Goal: Communication & Community: Answer question/provide support

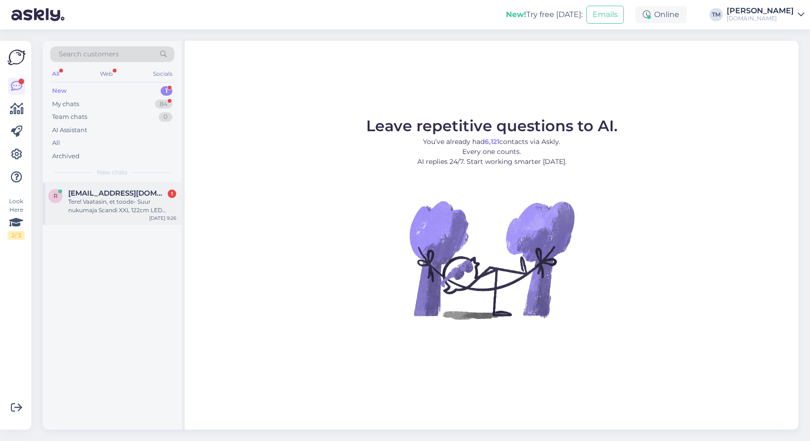
click at [119, 196] on span "[EMAIL_ADDRESS][DOMAIN_NAME]" at bounding box center [117, 193] width 99 height 9
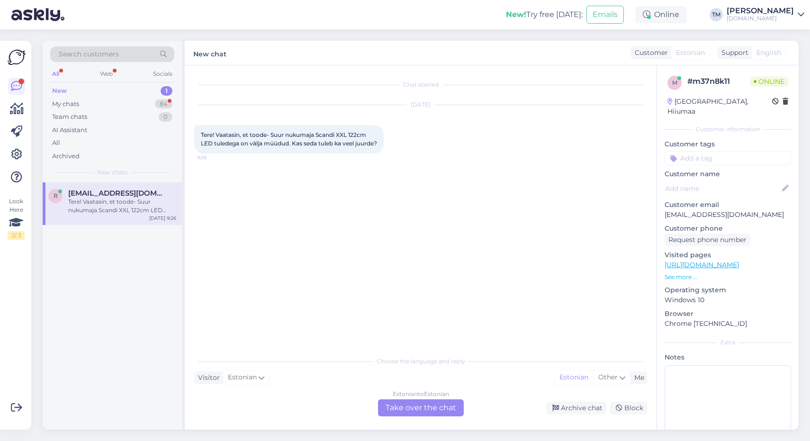
click at [417, 410] on div "Estonian to Estonian Take over the chat" at bounding box center [421, 407] width 86 height 17
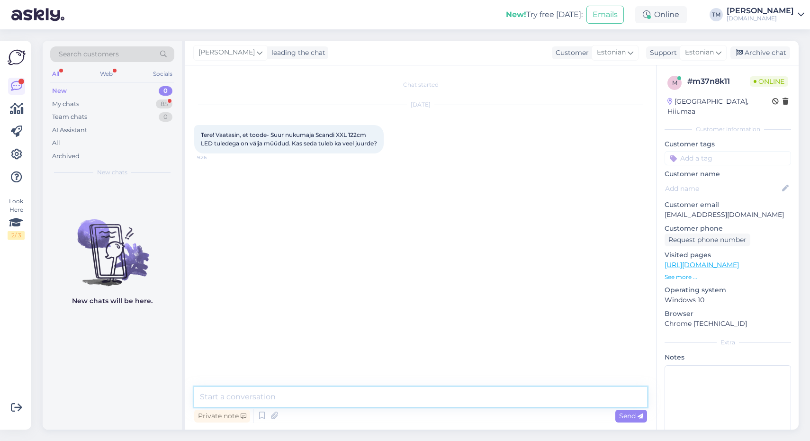
click at [264, 396] on textarea at bounding box center [420, 397] width 453 height 20
type textarea "Tere! kohe uurin, kas on juurde tulemas"
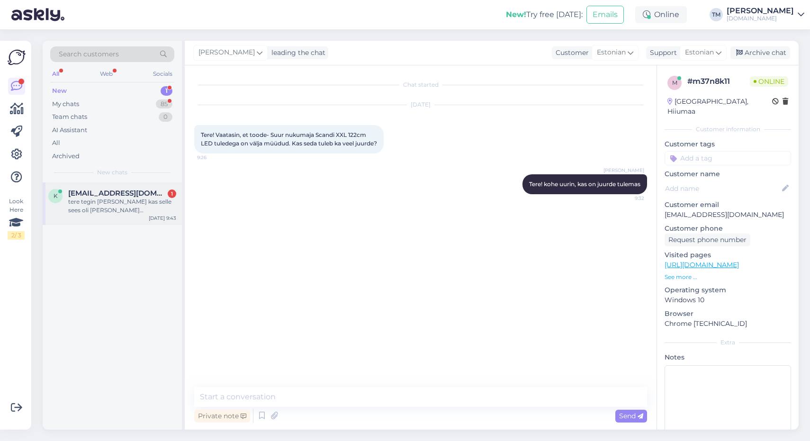
click at [72, 194] on span "[EMAIL_ADDRESS][DOMAIN_NAME]" at bounding box center [117, 193] width 99 height 9
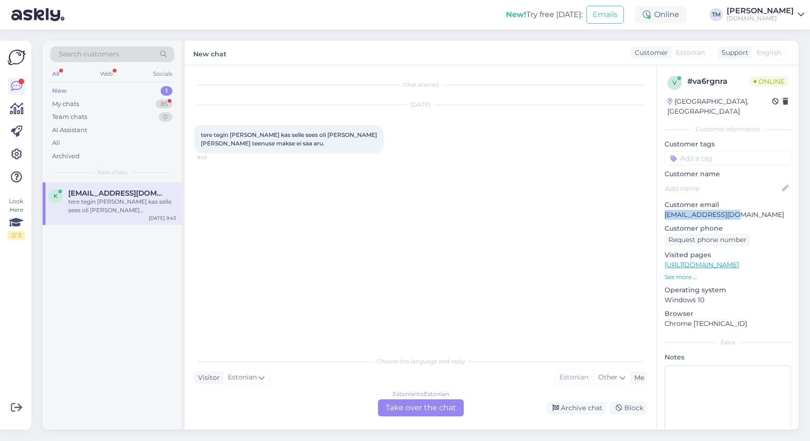
drag, startPoint x: 735, startPoint y: 205, endPoint x: 662, endPoint y: 204, distance: 73.0
click at [662, 204] on div "v # va6rgnra Online [GEOGRAPHIC_DATA], [GEOGRAPHIC_DATA] Customer information C…" at bounding box center [728, 264] width 142 height 399
copy p "[EMAIL_ADDRESS][DOMAIN_NAME]"
click at [414, 405] on div "Estonian to Estonian Take over the chat" at bounding box center [421, 407] width 86 height 17
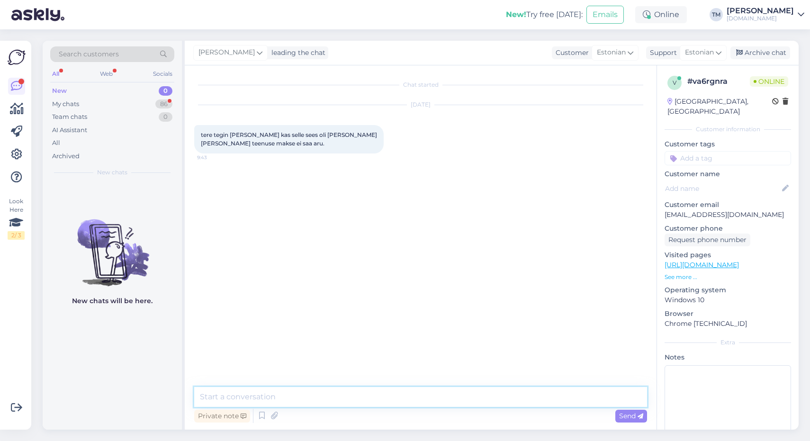
click at [342, 398] on textarea at bounding box center [420, 397] width 453 height 20
type textarea "Tere! [GEOGRAPHIC_DATA], kullerteenus on teil [PERSON_NAME]."
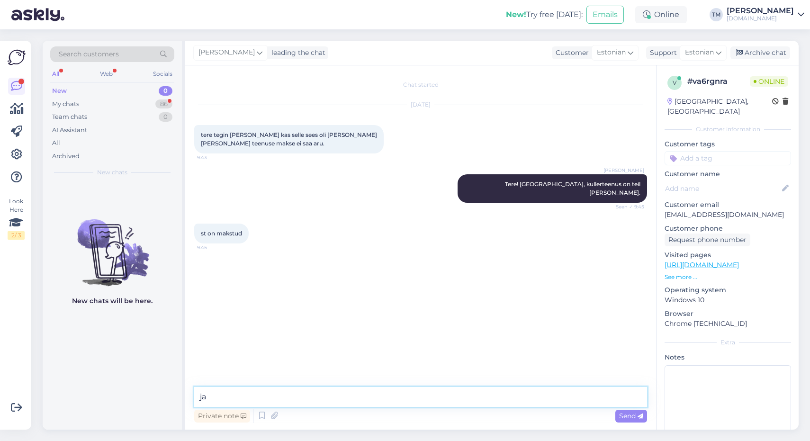
type textarea "jah"
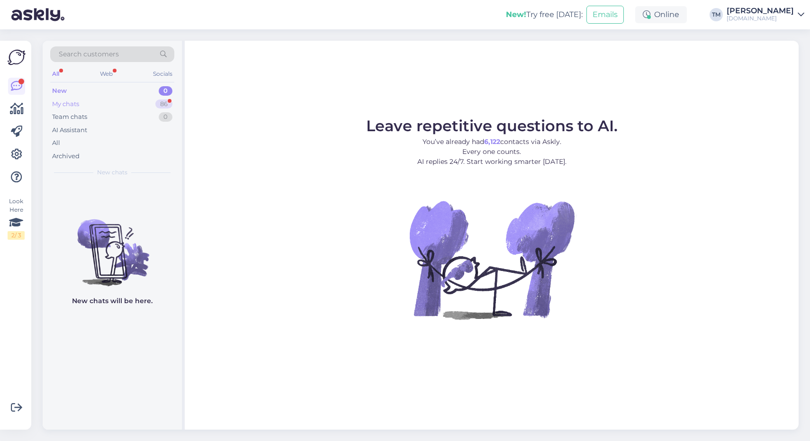
click at [85, 104] on div "My chats 86" at bounding box center [112, 104] width 124 height 13
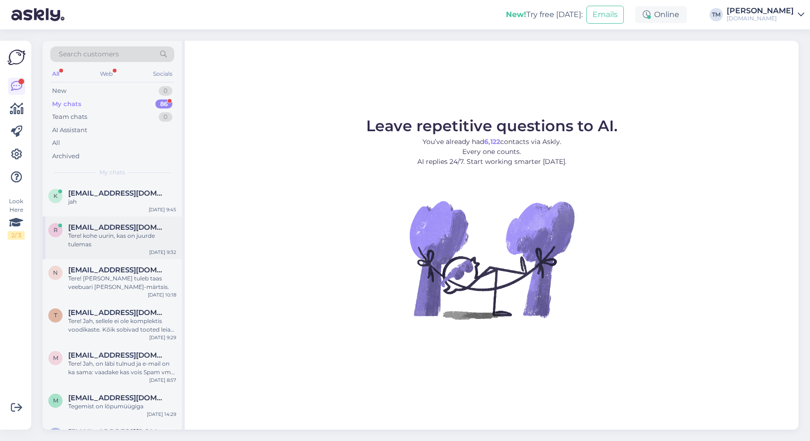
click at [134, 239] on div "Tere! kohe uurin, kas on juurde tulemas" at bounding box center [122, 240] width 108 height 17
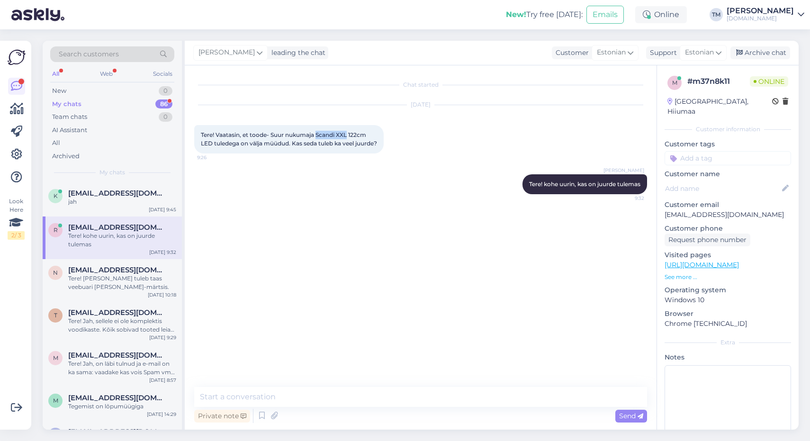
drag, startPoint x: 349, startPoint y: 133, endPoint x: 317, endPoint y: 134, distance: 31.7
click at [317, 134] on span "Tere! Vaatasin, et toode- Suur nukumaja Scandi XXL 122cm LED tuledega on välja …" at bounding box center [289, 139] width 176 height 16
copy span "Scandi XXL"
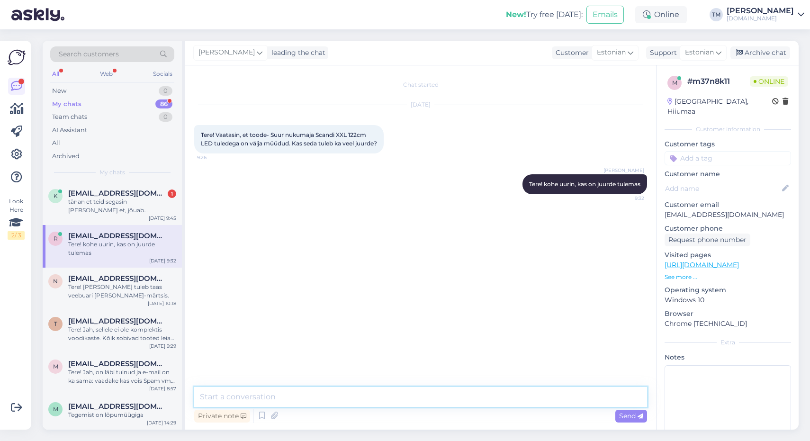
click at [227, 389] on textarea at bounding box center [420, 397] width 453 height 20
type textarea "Kahjuks ei ole tarnijal uut saabumispäeva, ilmselt tuleb taas järgneva 1-2 kuu …"
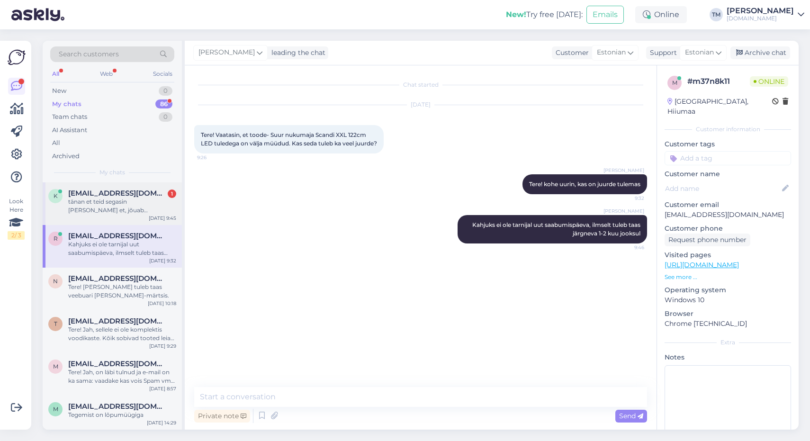
click at [110, 204] on div "tänan et teid segasin [PERSON_NAME] et, jõuab [PERSON_NAME] 3 päeva pärast" at bounding box center [122, 206] width 108 height 17
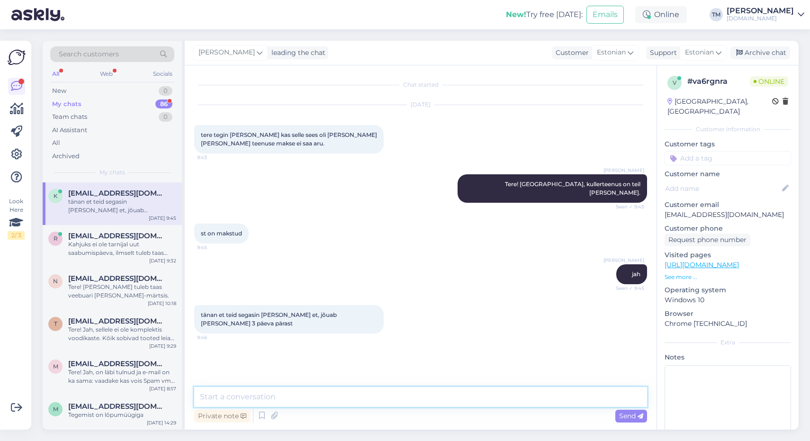
click at [251, 397] on textarea at bounding box center [420, 397] width 453 height 20
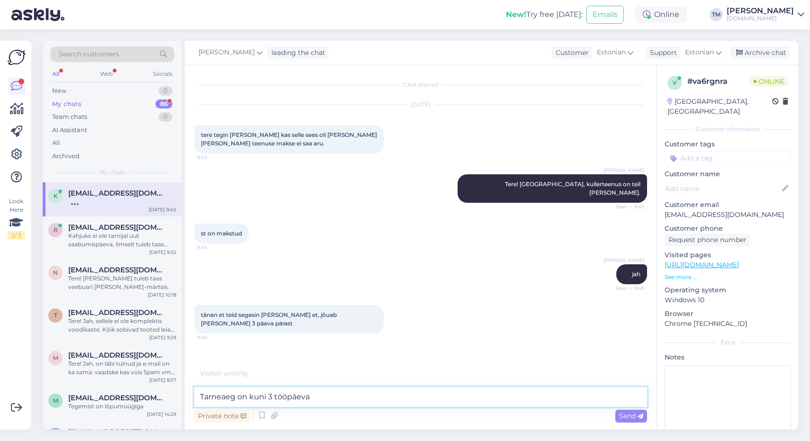
click at [248, 399] on textarea "Tarneaeg on kuni 3 tööpäeva" at bounding box center [420, 397] width 453 height 20
type textarea "Tarneaeg on jah kuni 3 tööpäeva"
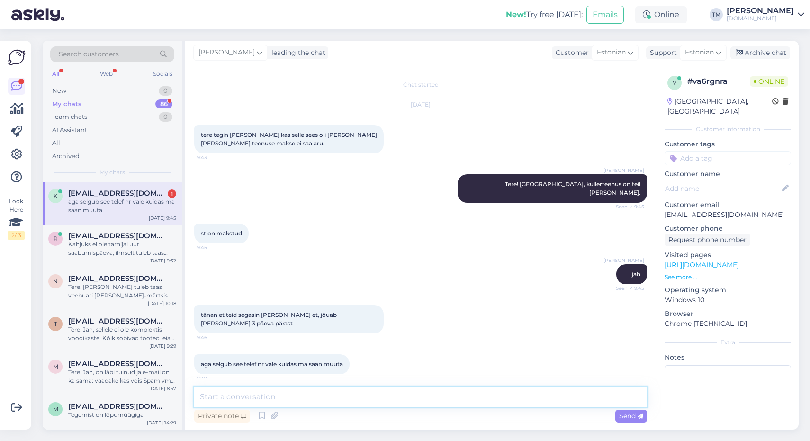
scroll to position [30, 0]
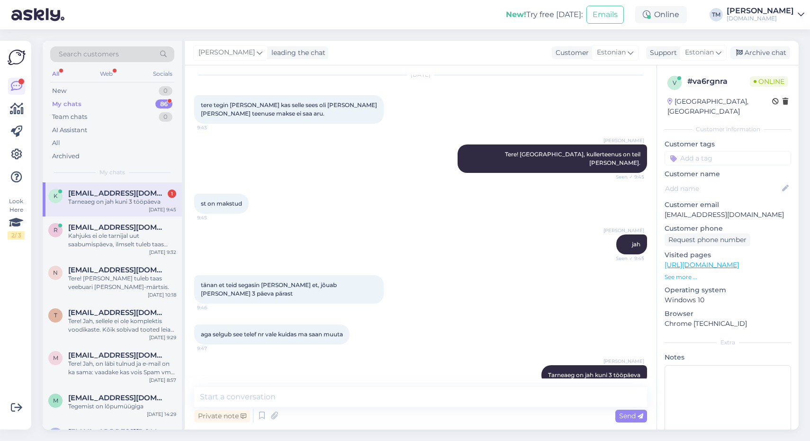
click at [113, 207] on div "k [EMAIL_ADDRESS][DOMAIN_NAME] 1 Tarneaeg on jah kuni 3 tööpäeva [DATE] 9:45" at bounding box center [112, 199] width 139 height 34
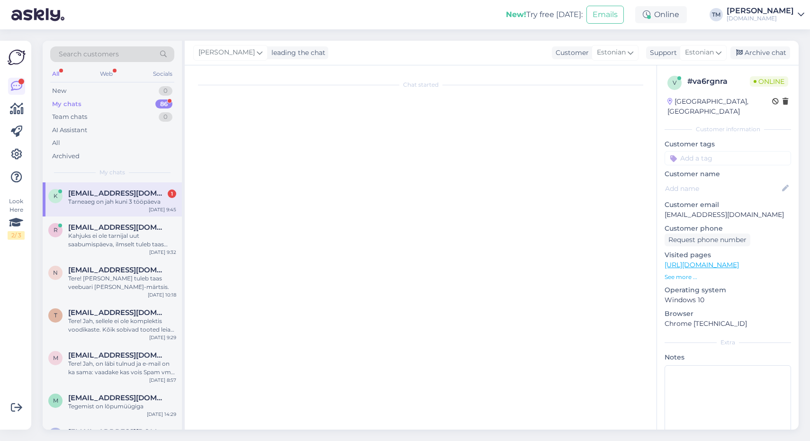
scroll to position [0, 0]
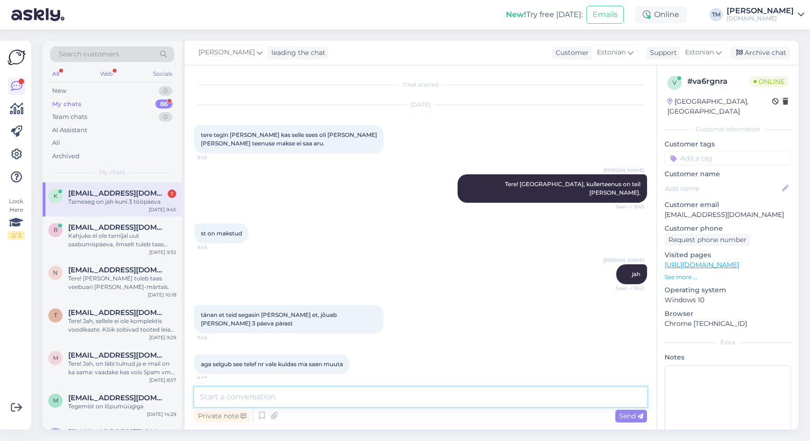
click at [275, 400] on textarea at bounding box center [420, 397] width 453 height 20
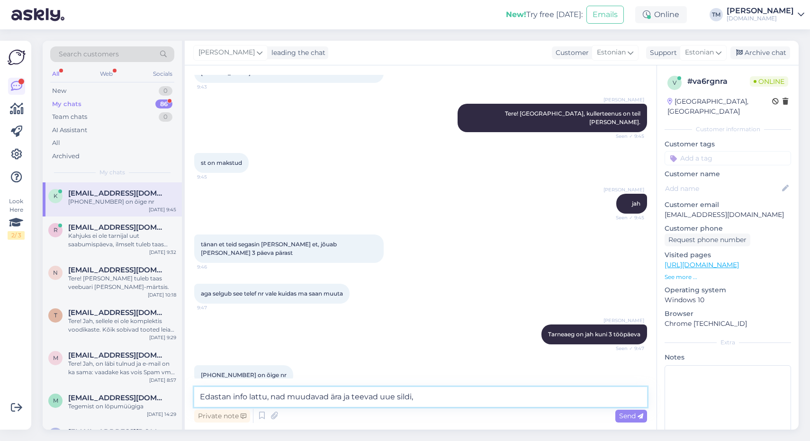
type textarea "Edastan info lattu, nad muudavad ära ja teevad uue sildi"
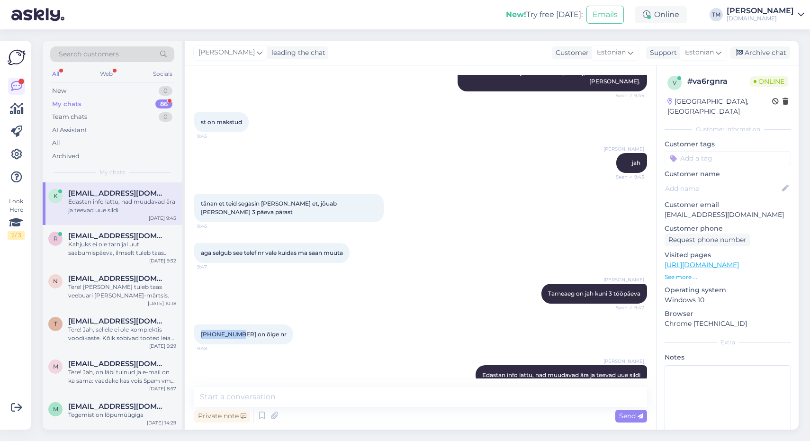
drag, startPoint x: 238, startPoint y: 318, endPoint x: 198, endPoint y: 318, distance: 39.8
click at [198, 324] on div "[PHONE_NUMBER] on õige nr 9:48" at bounding box center [243, 334] width 99 height 20
copy span "[PHONE_NUMBER]"
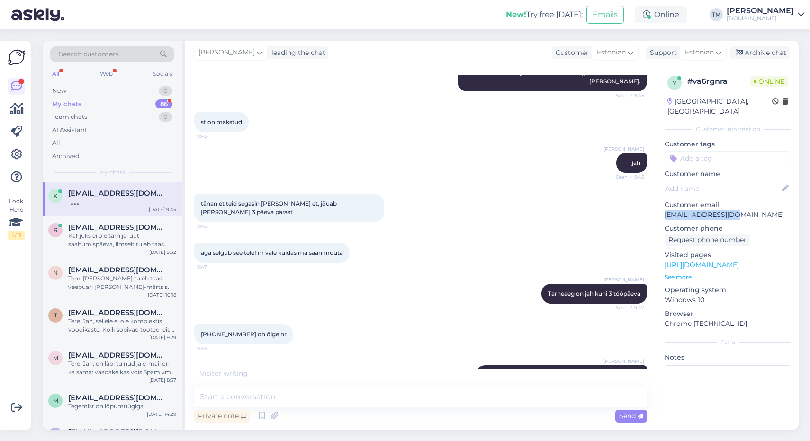
drag, startPoint x: 737, startPoint y: 206, endPoint x: 664, endPoint y: 205, distance: 73.0
click at [664, 205] on div "v # va6rgnra Online [GEOGRAPHIC_DATA], [GEOGRAPHIC_DATA] Customer information C…" at bounding box center [728, 264] width 142 height 399
copy p "[EMAIL_ADDRESS][DOMAIN_NAME]"
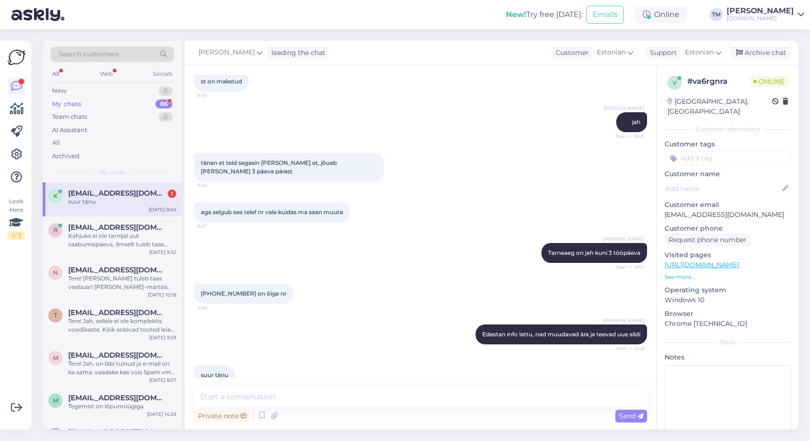
click at [218, 284] on div "[PHONE_NUMBER] on õige nr 9:48" at bounding box center [243, 294] width 99 height 20
click at [216, 290] on span "[PHONE_NUMBER] on õige nr" at bounding box center [244, 293] width 86 height 7
copy span "37255696415"
click at [90, 210] on div "k [EMAIL_ADDRESS][DOMAIN_NAME] 1 suur tänu [DATE] 9:45" at bounding box center [112, 199] width 139 height 34
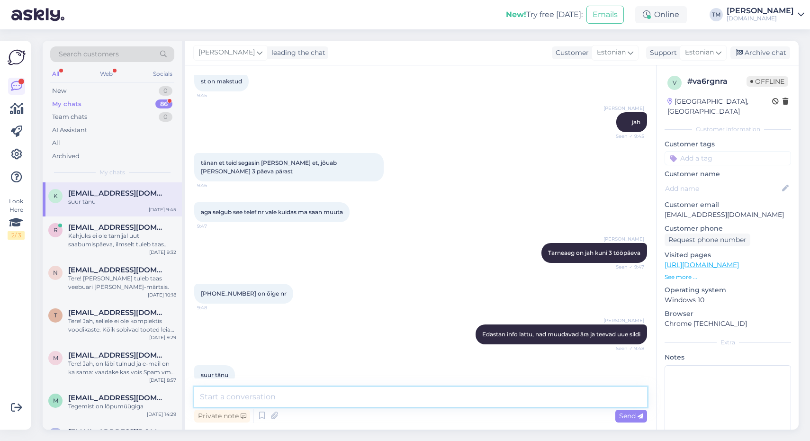
click at [279, 394] on textarea at bounding box center [420, 397] width 453 height 20
type textarea "Palun!"
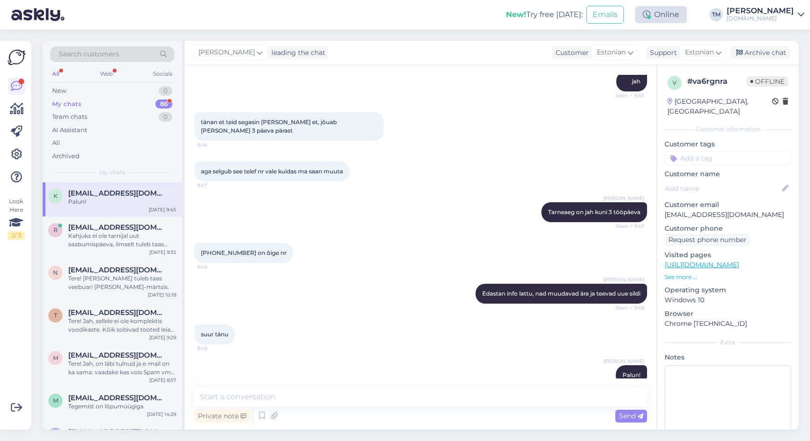
click at [666, 17] on div "Online" at bounding box center [661, 14] width 52 height 17
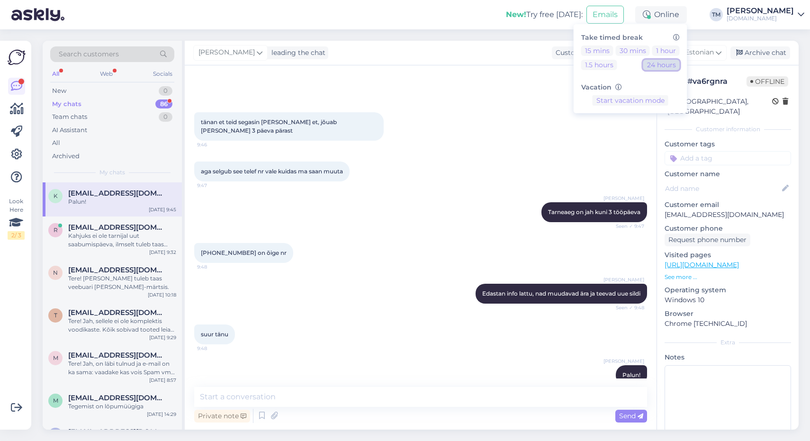
click at [667, 67] on button "24 hours" at bounding box center [661, 65] width 36 height 10
